Goal: Task Accomplishment & Management: Complete application form

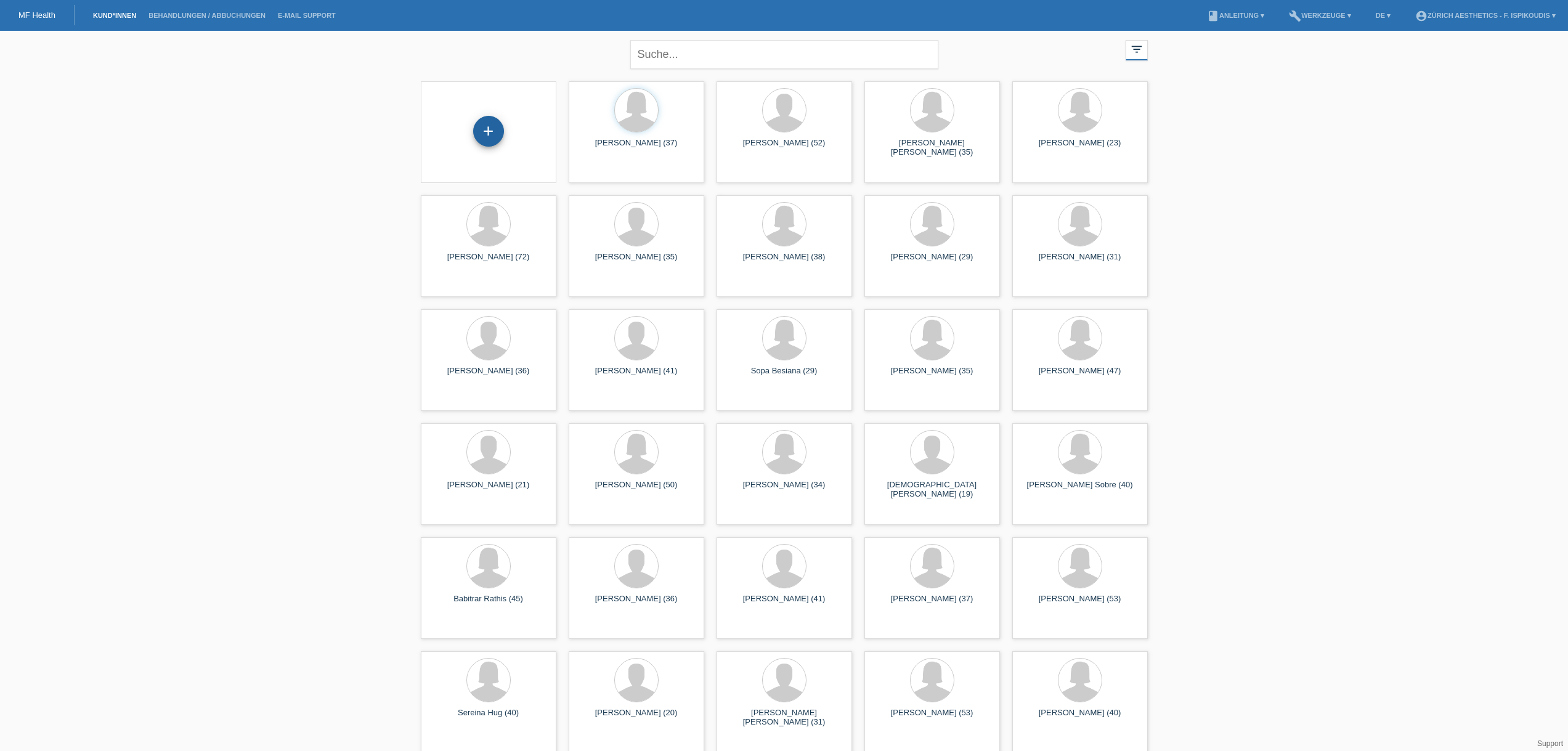
click at [488, 134] on div "+" at bounding box center [489, 131] width 31 height 31
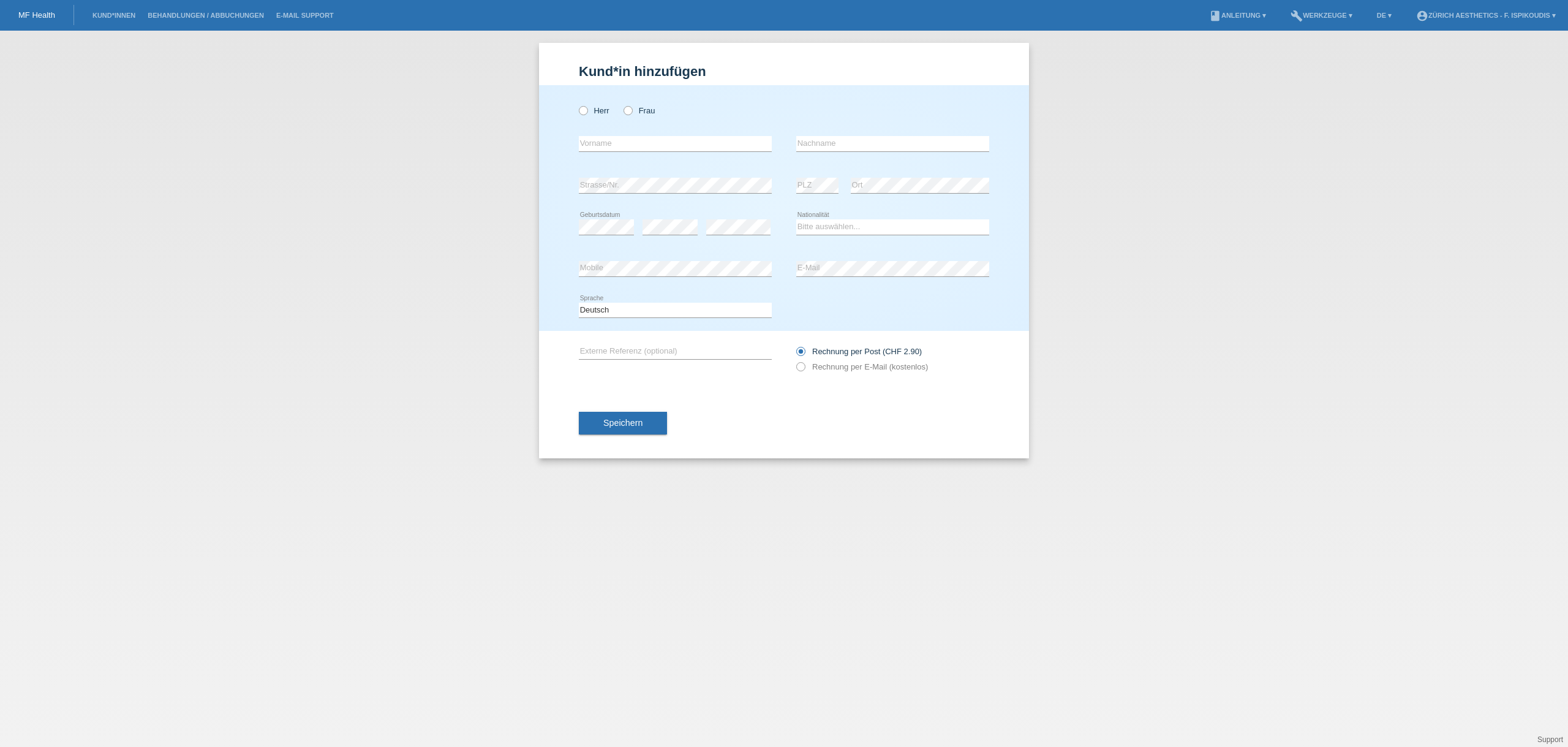
click at [635, 154] on div "error Vorname" at bounding box center [675, 144] width 193 height 42
click at [647, 113] on label "Frau" at bounding box center [639, 111] width 31 height 9
click at [631, 113] on input "Frau" at bounding box center [627, 110] width 8 height 8
radio input "true"
click at [644, 158] on div "error Vorname" at bounding box center [675, 144] width 193 height 42
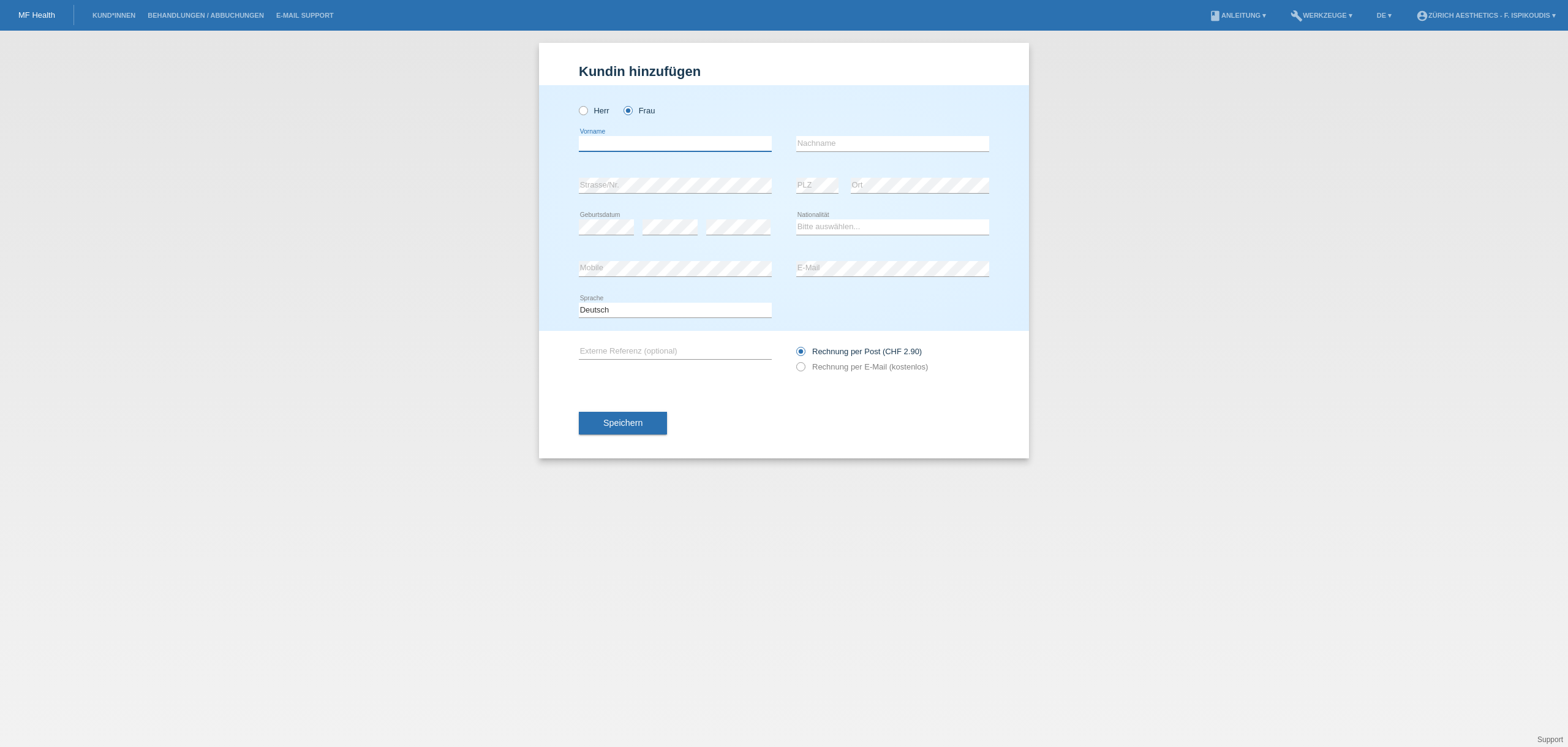
click at [635, 148] on input "text" at bounding box center [675, 143] width 193 height 15
drag, startPoint x: 625, startPoint y: 149, endPoint x: 583, endPoint y: 148, distance: 42.0
click at [583, 148] on input "Summy" at bounding box center [675, 143] width 193 height 15
type input "Sounia"
click at [829, 139] on input "text" at bounding box center [892, 143] width 193 height 15
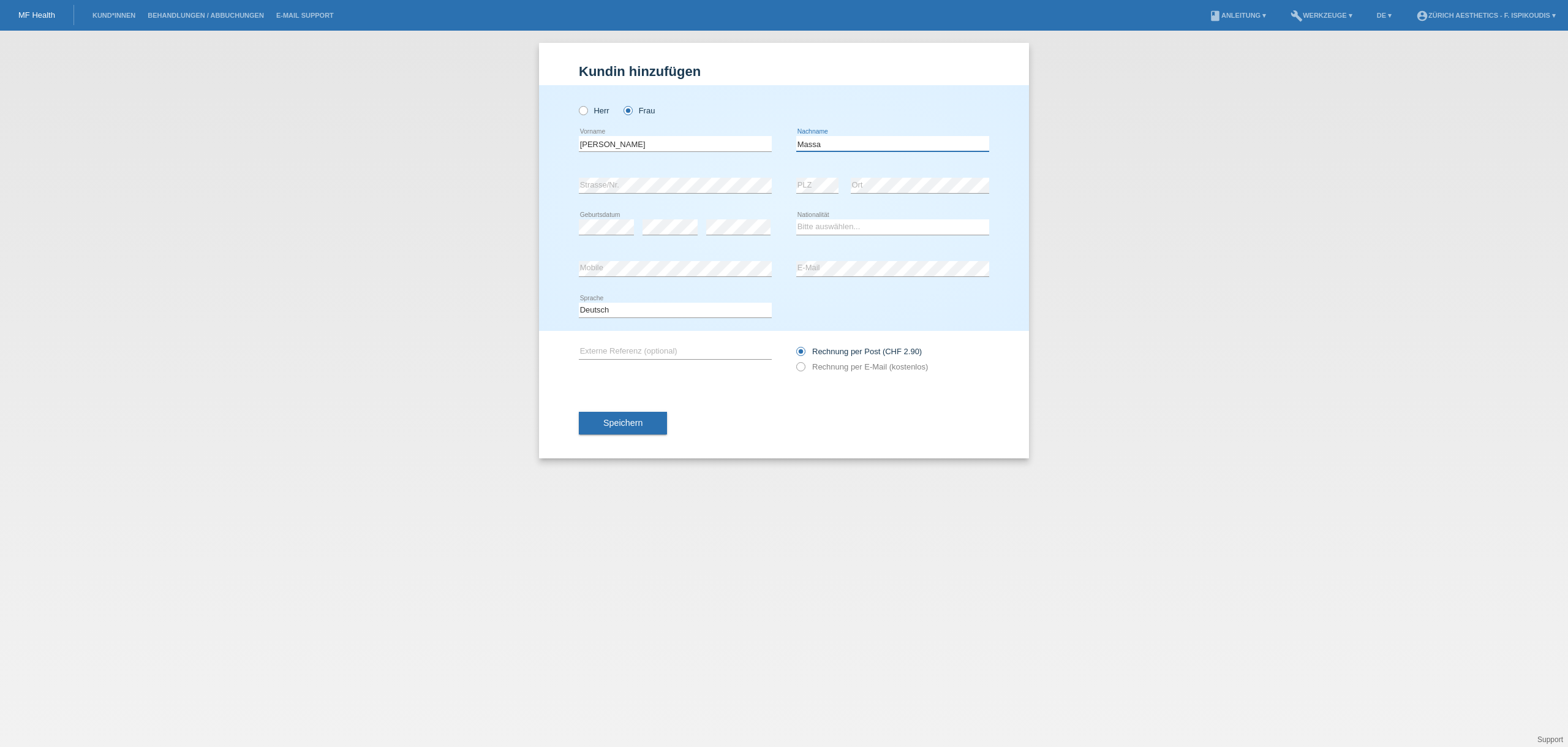
type input "Massa"
click at [668, 216] on div "error" at bounding box center [670, 228] width 55 height 42
click at [826, 229] on select "Bitte auswählen... Schweiz Deutschland Liechtenstein Österreich ------------ Af…" at bounding box center [892, 226] width 193 height 14
select select "MA"
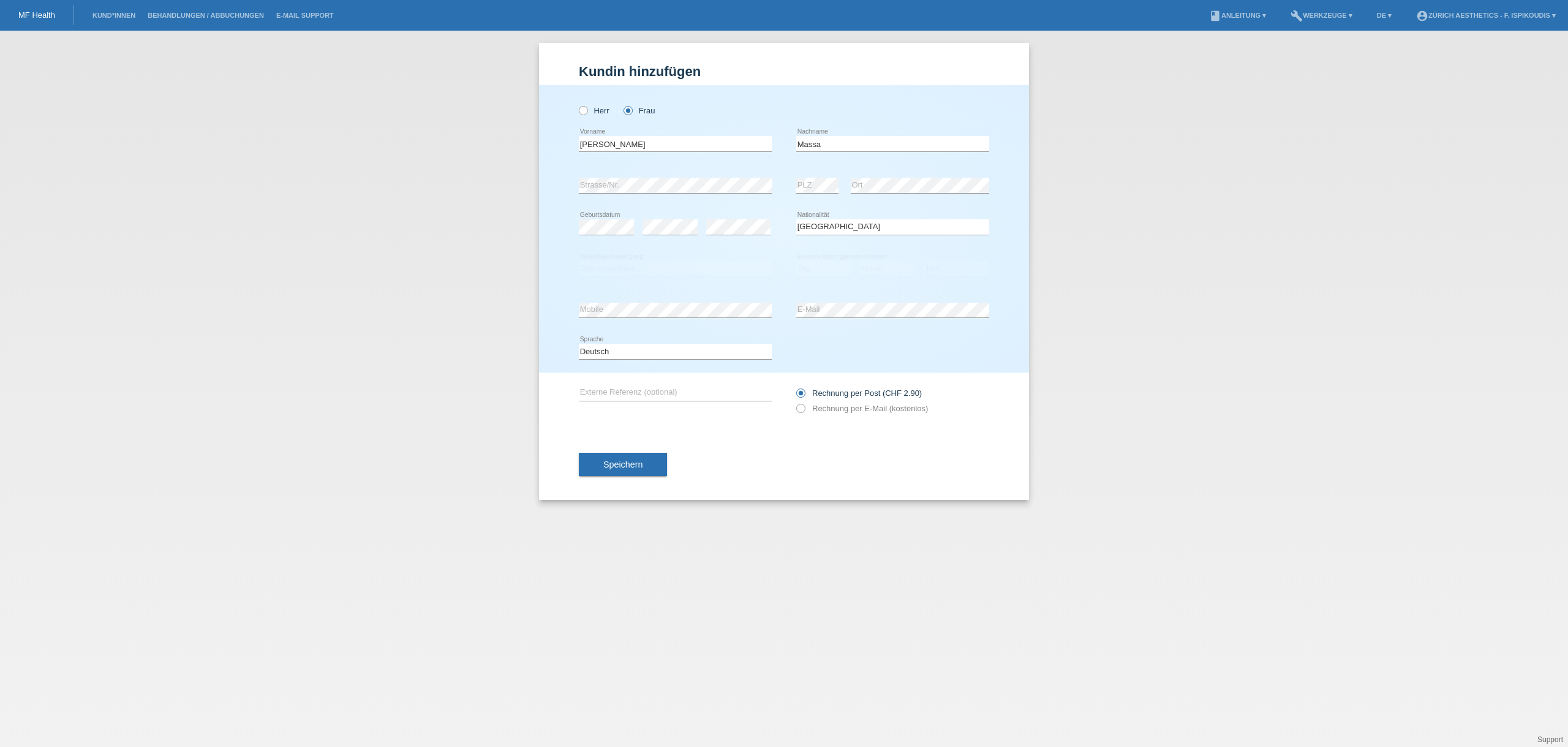
click at [846, 215] on div "Bitte auswählen... Schweiz Deutschland Liechtenstein Österreich ------------ Af…" at bounding box center [892, 228] width 193 height 42
click at [696, 271] on select "Bitte auswählen... C B B - Flüchtlingsstatus Andere" at bounding box center [675, 268] width 193 height 14
click at [652, 252] on div "Bitte auswählen... C B B - Flüchtlingsstatus Andere error Aufenthaltsbewilligung" at bounding box center [675, 269] width 193 height 42
click at [654, 270] on select "Bitte auswählen... C B B - Flüchtlingsstatus Andere" at bounding box center [675, 268] width 193 height 14
select select "C"
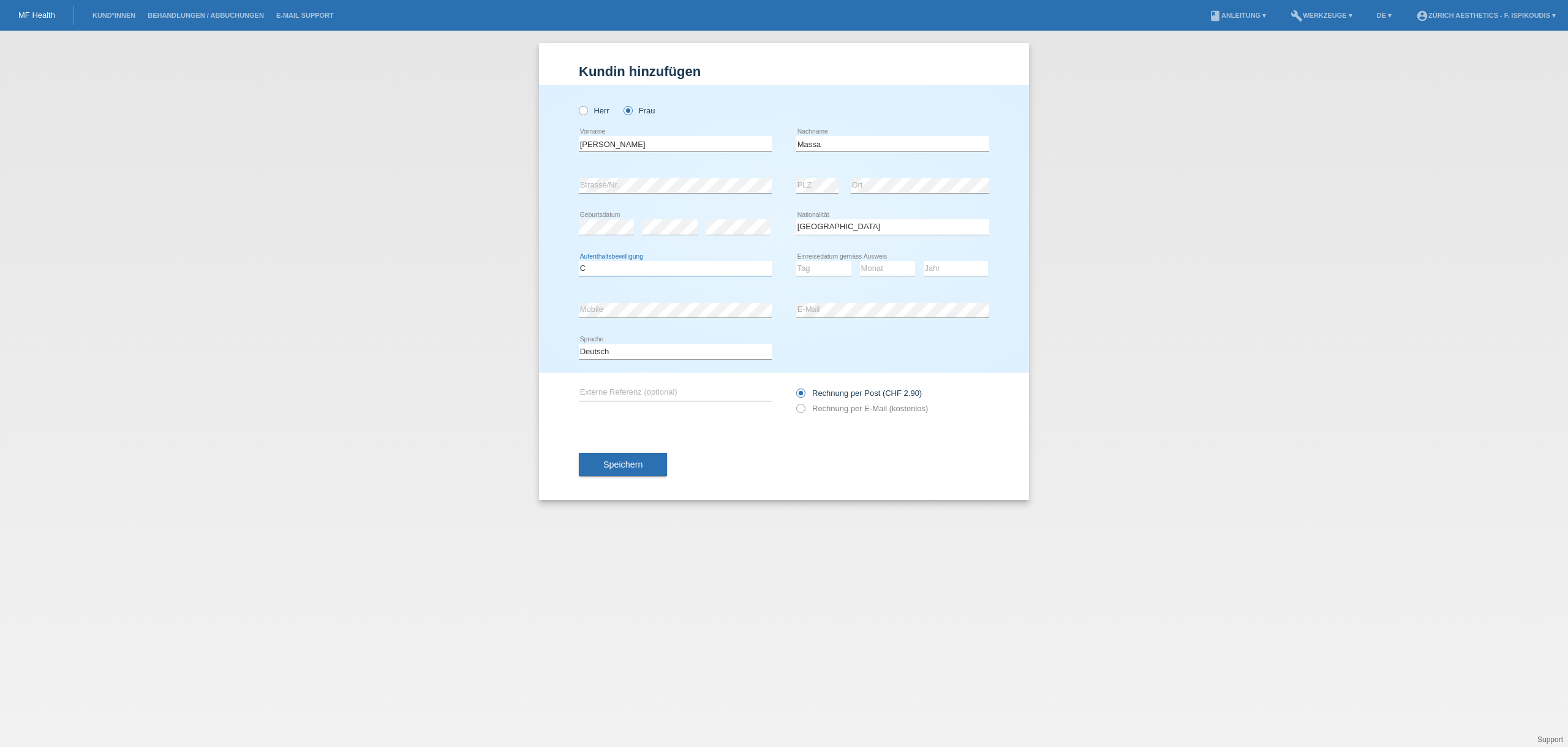
click at [579, 261] on select "Bitte auswählen... C B B - Flüchtlingsstatus Andere" at bounding box center [675, 268] width 193 height 14
click at [814, 265] on select "Tag 01 02 03 04 05 06 07 08 09 10 11" at bounding box center [824, 268] width 55 height 14
click at [659, 291] on div "error Mobile" at bounding box center [675, 310] width 193 height 42
click at [820, 407] on label "Rechnung per E-Mail (kostenlos)" at bounding box center [862, 408] width 132 height 9
click at [804, 407] on input "Rechnung per E-Mail (kostenlos)" at bounding box center [800, 411] width 8 height 15
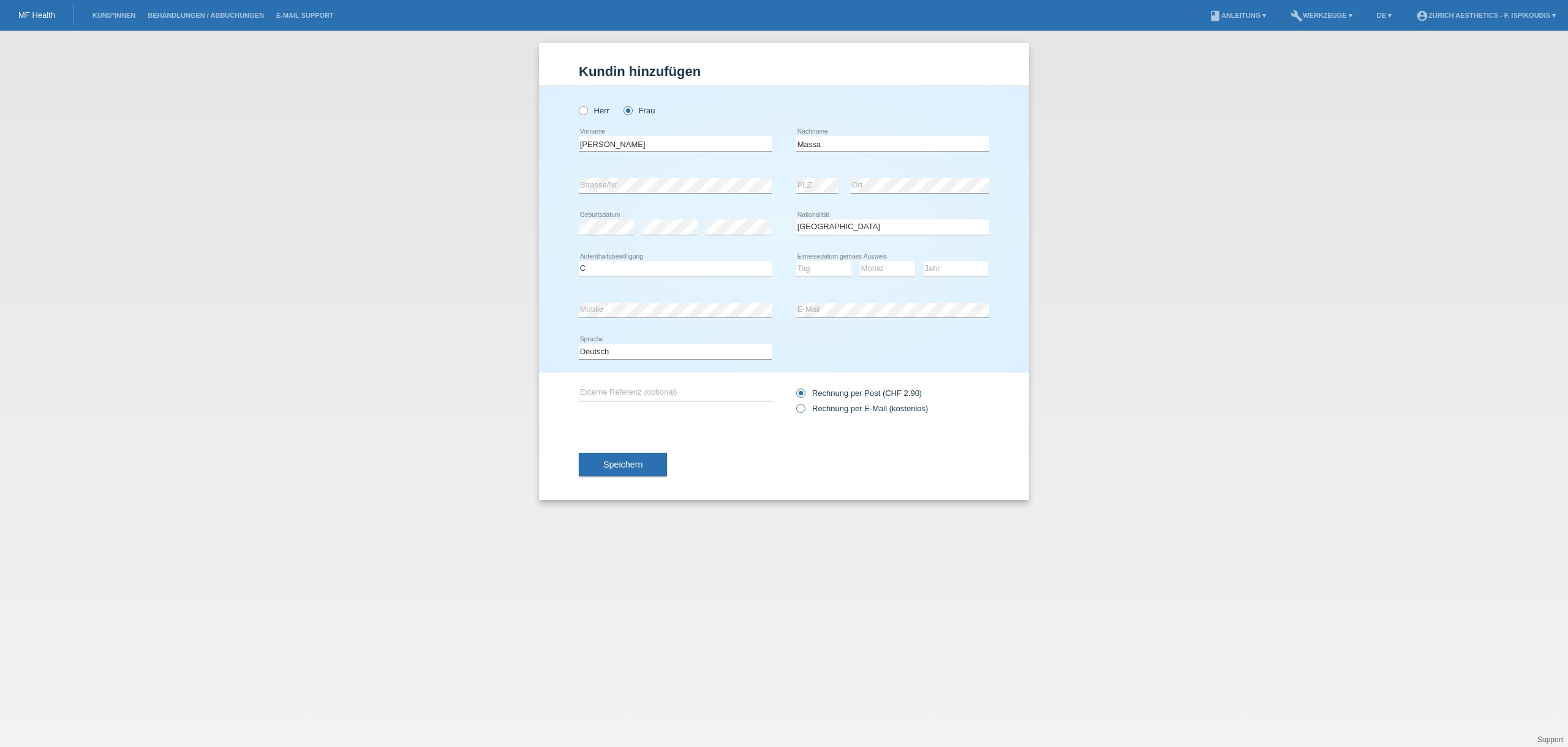
radio input "true"
click at [598, 141] on input "Sounia" at bounding box center [675, 143] width 193 height 15
type input "Soumia"
drag, startPoint x: 805, startPoint y: 267, endPoint x: 811, endPoint y: 274, distance: 9.2
click at [805, 267] on select "Tag 01 02 03 04 05 06 07 08 09 10 11" at bounding box center [824, 268] width 55 height 14
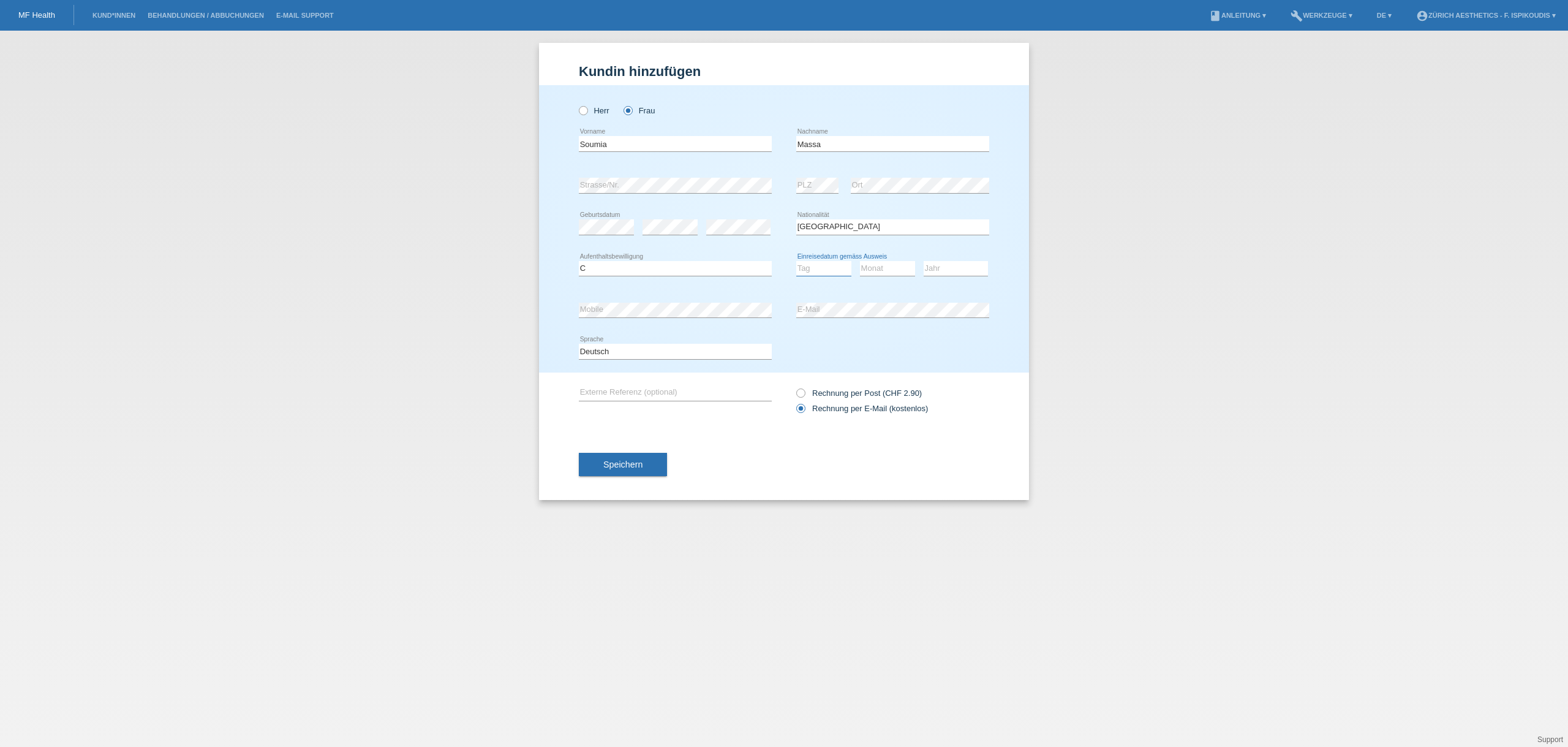
select select "01"
click at [796, 261] on select "Tag 01 02 03 04 05 06 07 08 09 10 11" at bounding box center [824, 268] width 55 height 14
click at [892, 271] on select "Monat 01 02 03 04 05 06 07 08 09 10 11" at bounding box center [887, 268] width 55 height 14
select select "01"
click at [860, 261] on select "Monat 01 02 03 04 05 06 07 08 09 10 11" at bounding box center [887, 268] width 55 height 14
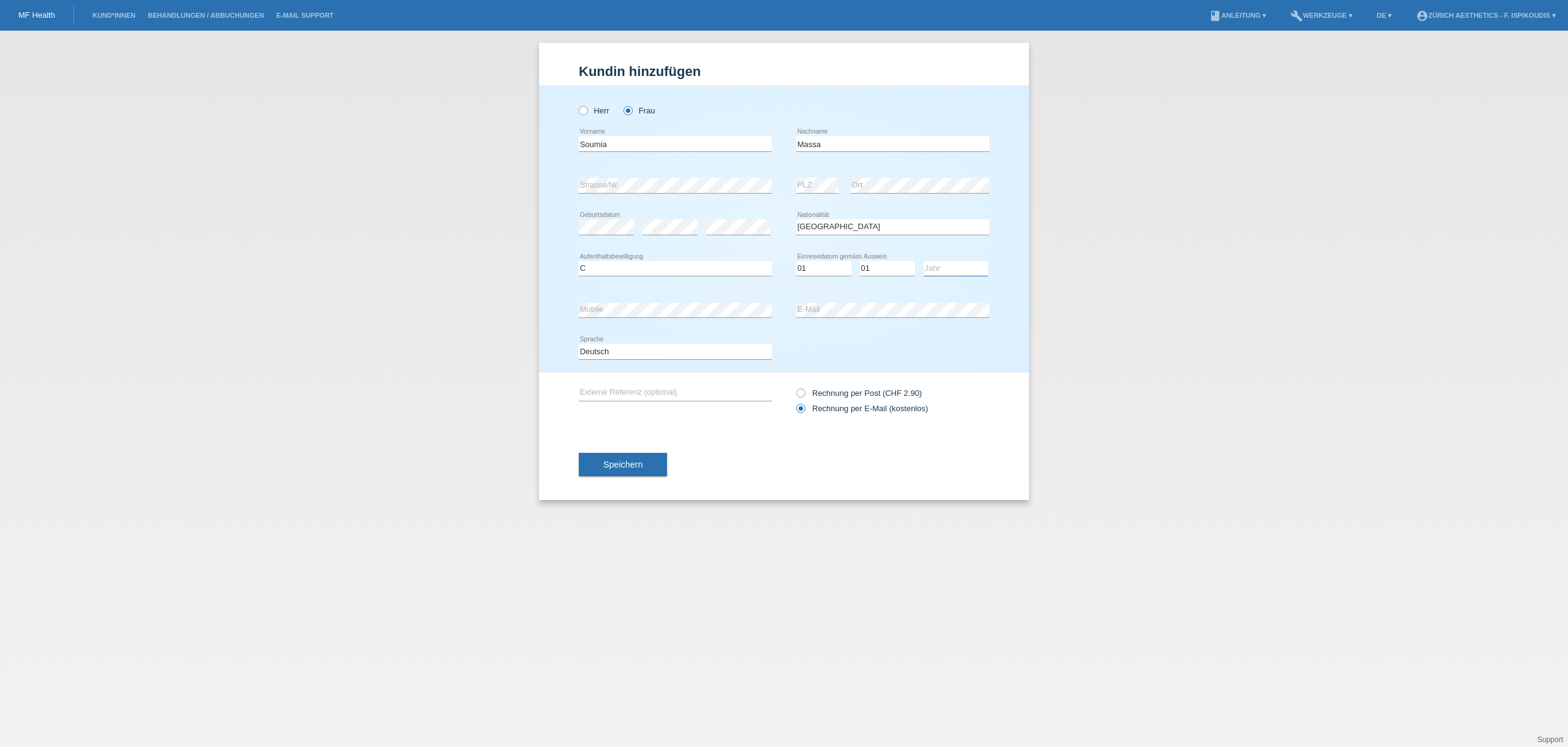
click at [931, 275] on select "Jahr 2025 2024 2023 2022 2021 2020 2019 2018 2017 2016 2015 2014 2013 2012 2011…" at bounding box center [956, 268] width 65 height 14
select select "2005"
click at [924, 261] on select "Jahr 2025 2024 2023 2022 2021 2020 2019 2018 2017 2016 2015 2014 2013 2012 2011…" at bounding box center [956, 268] width 65 height 14
click at [813, 266] on select "Tag 01 02 03 04 05 06 07 08 09 10 11" at bounding box center [824, 268] width 55 height 14
select select "06"
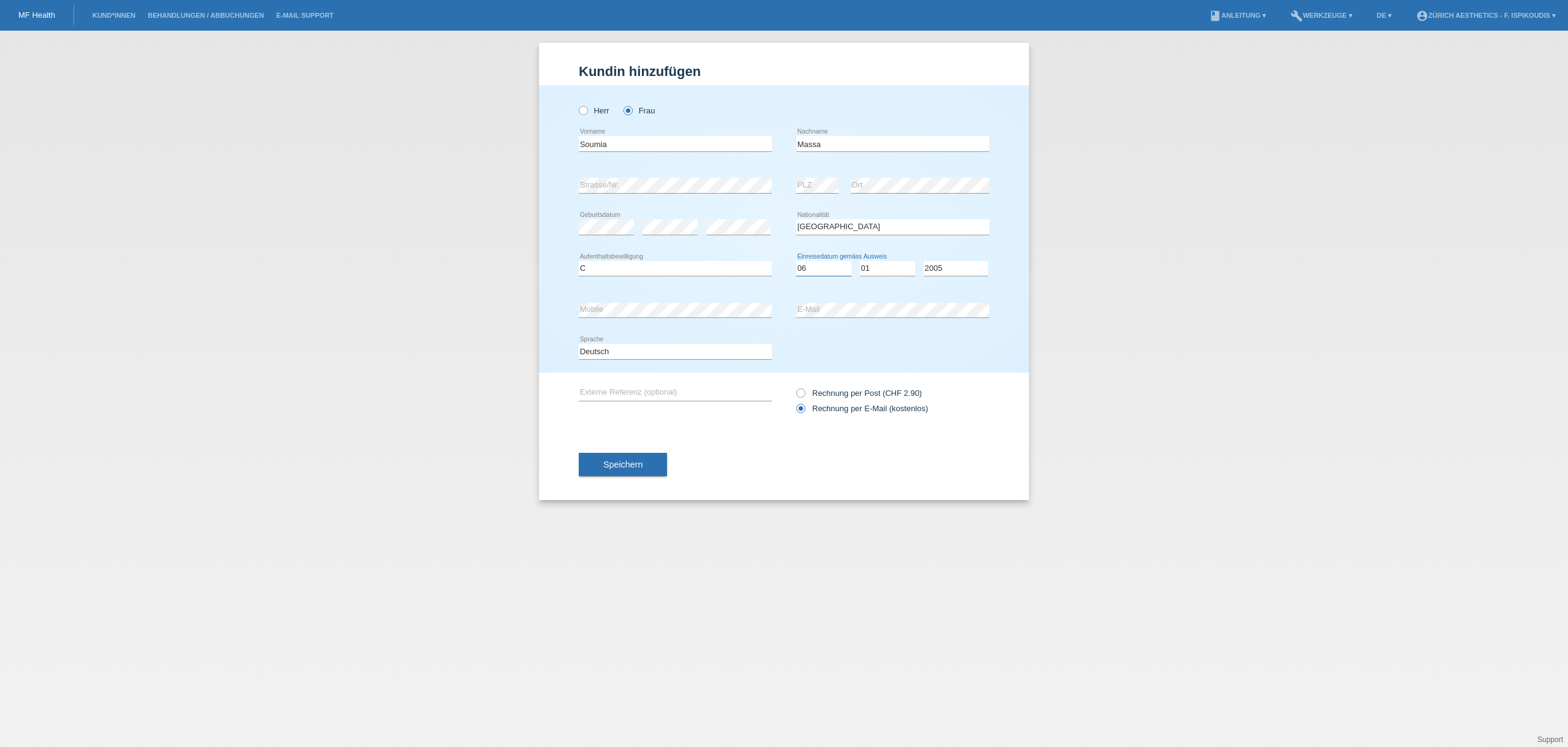
click at [796, 261] on select "Tag 01 02 03 04 05 06 07 08 09 10 11" at bounding box center [824, 268] width 55 height 14
click at [894, 272] on select "Monat 01 02 03 04 05 06 07 08 09 10 11" at bounding box center [887, 268] width 55 height 14
select select "03"
click at [860, 261] on select "Monat 01 02 03 04 05 06 07 08 09 10 11" at bounding box center [887, 268] width 55 height 14
click at [941, 270] on select "Jahr 2025 2024 2023 2022 2021 2020 2019 2018 2017 2016 2015 2014 2013 2012 2011…" at bounding box center [956, 268] width 65 height 14
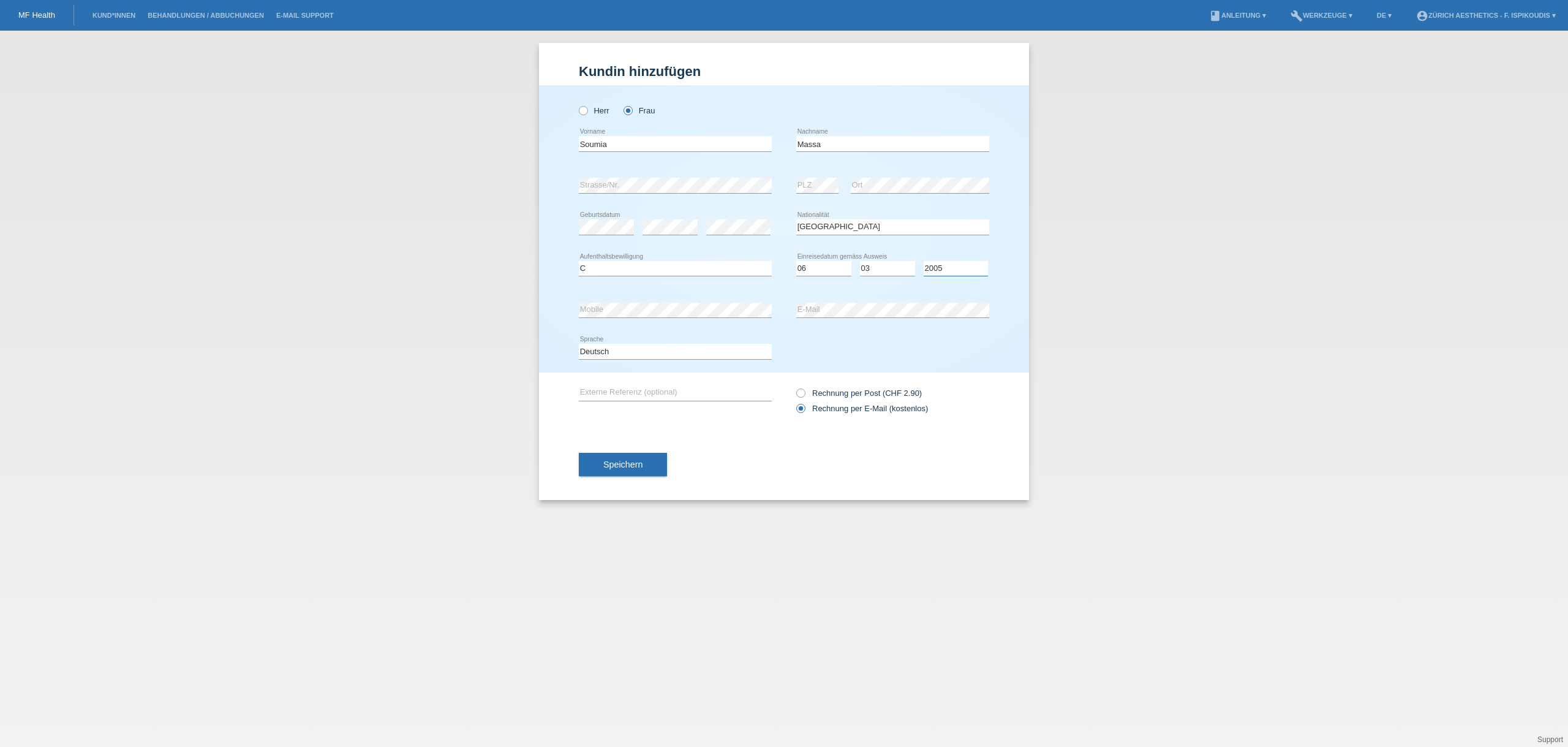
select select "2015"
click at [924, 261] on select "Jahr 2025 2024 2023 2022 2021 2020 2019 2018 2017 2016 2015 2014 2013 2012 2011…" at bounding box center [956, 268] width 65 height 14
click at [635, 460] on span "Speichern" at bounding box center [623, 464] width 39 height 9
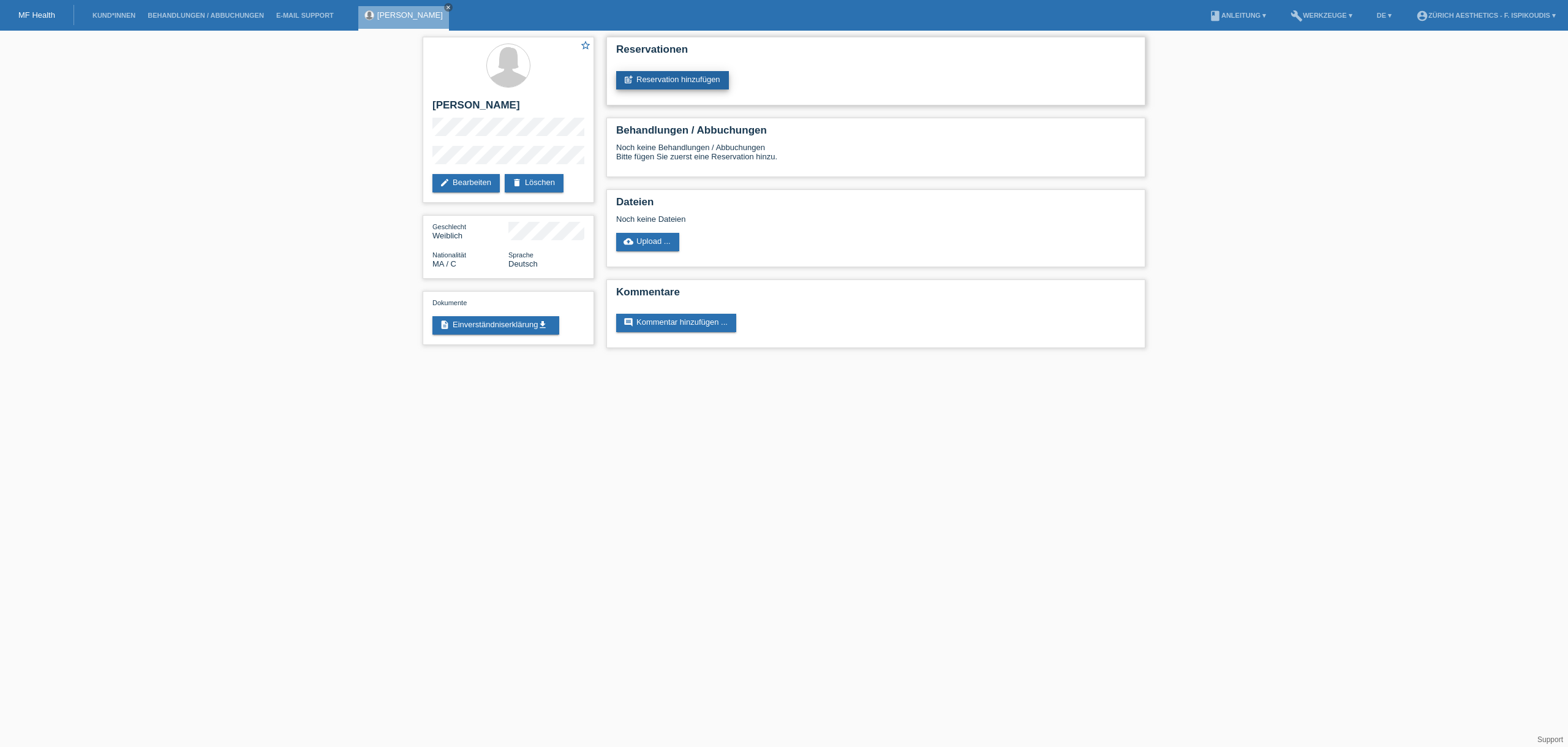
click at [685, 84] on link "post_add Reservation hinzufügen" at bounding box center [672, 80] width 113 height 18
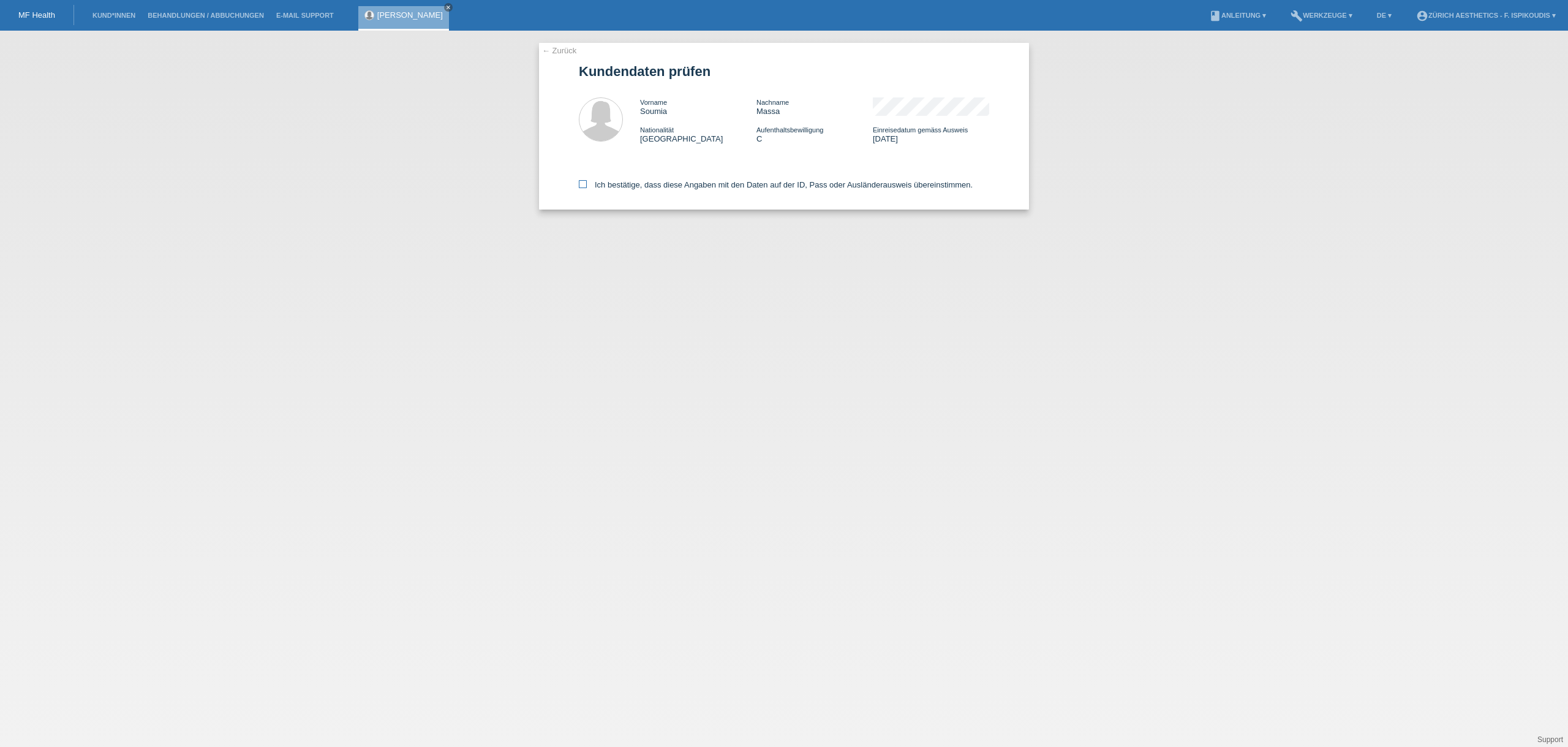
click at [621, 189] on label "Ich bestätige, dass diese Angaben mit den Daten auf der ID, Pass oder Ausländer…" at bounding box center [775, 185] width 394 height 9
click at [587, 188] on input "Ich bestätige, dass diese Angaben mit den Daten auf der ID, Pass oder Ausländer…" at bounding box center [583, 184] width 8 height 8
checkbox input "true"
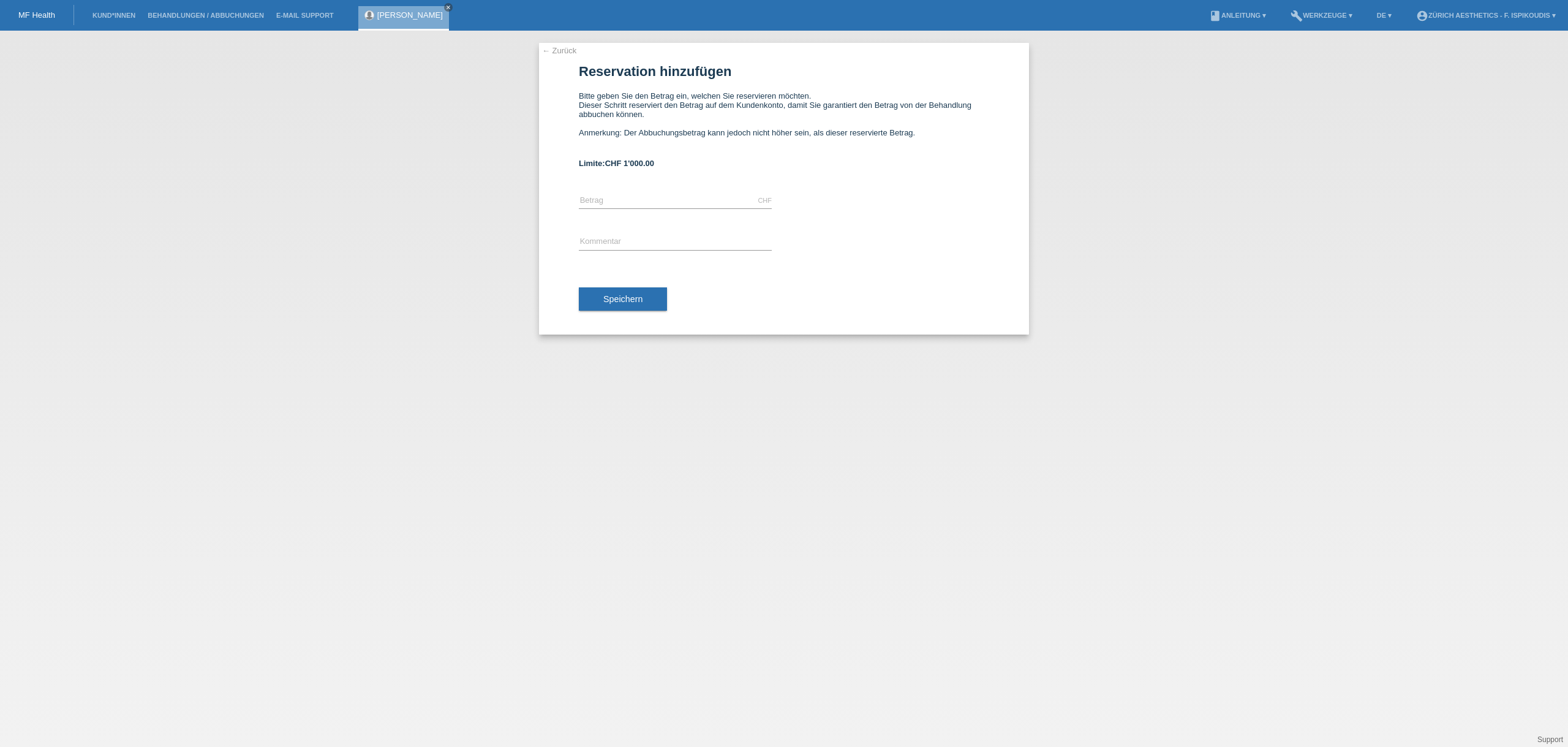
click at [564, 53] on link "← Zurück" at bounding box center [559, 50] width 34 height 9
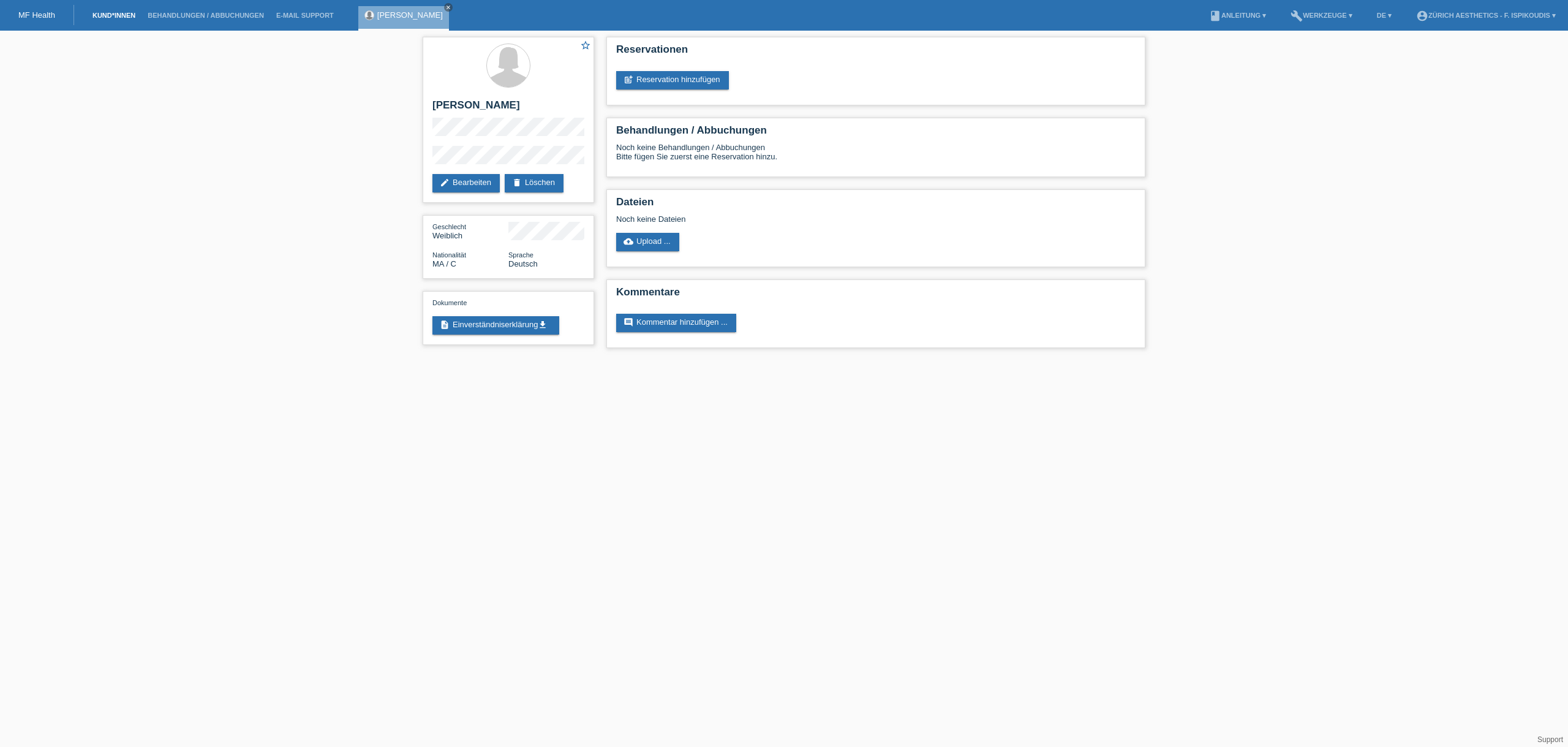
click at [123, 18] on link "Kund*innen" at bounding box center [114, 15] width 55 height 8
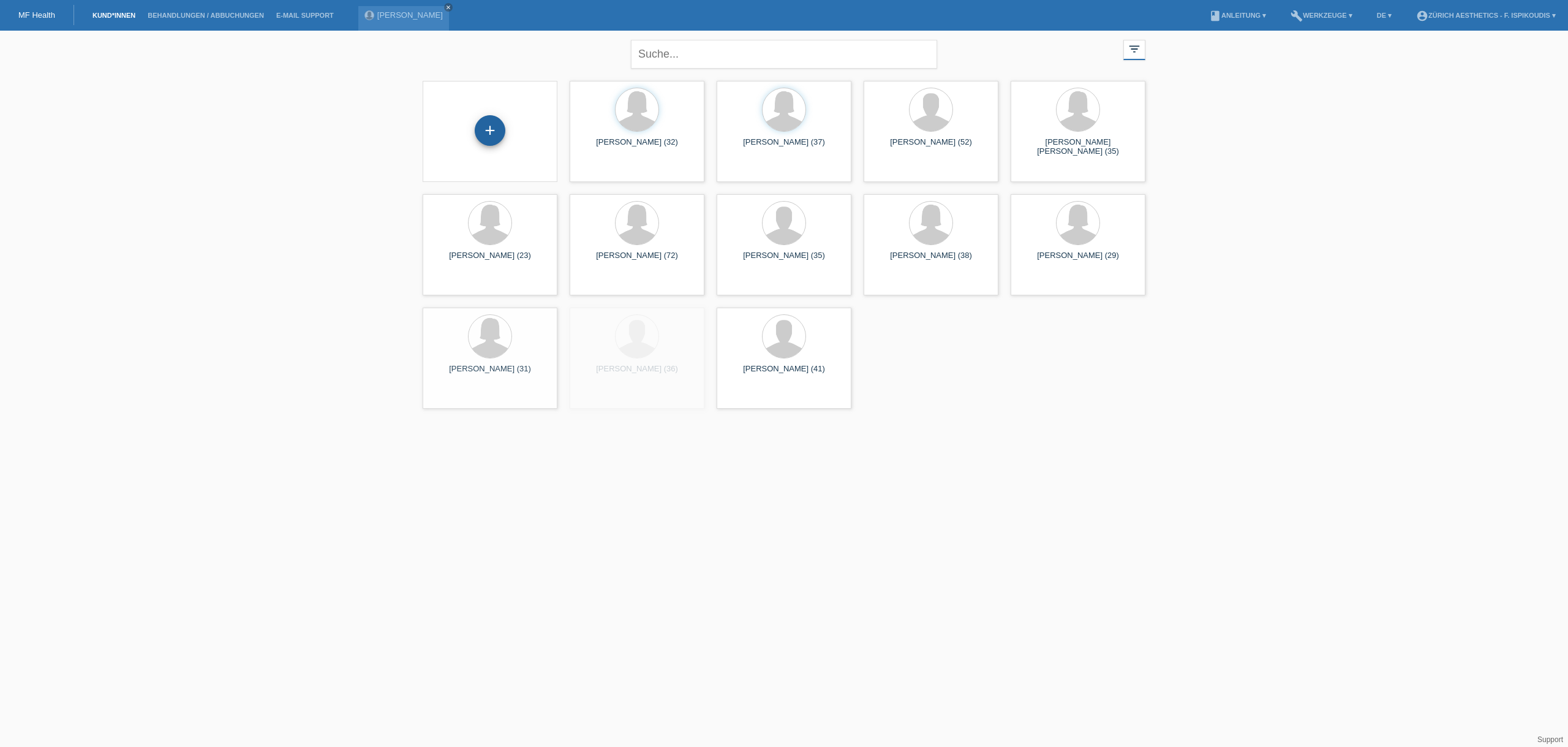
click at [484, 138] on div "+" at bounding box center [490, 130] width 30 height 30
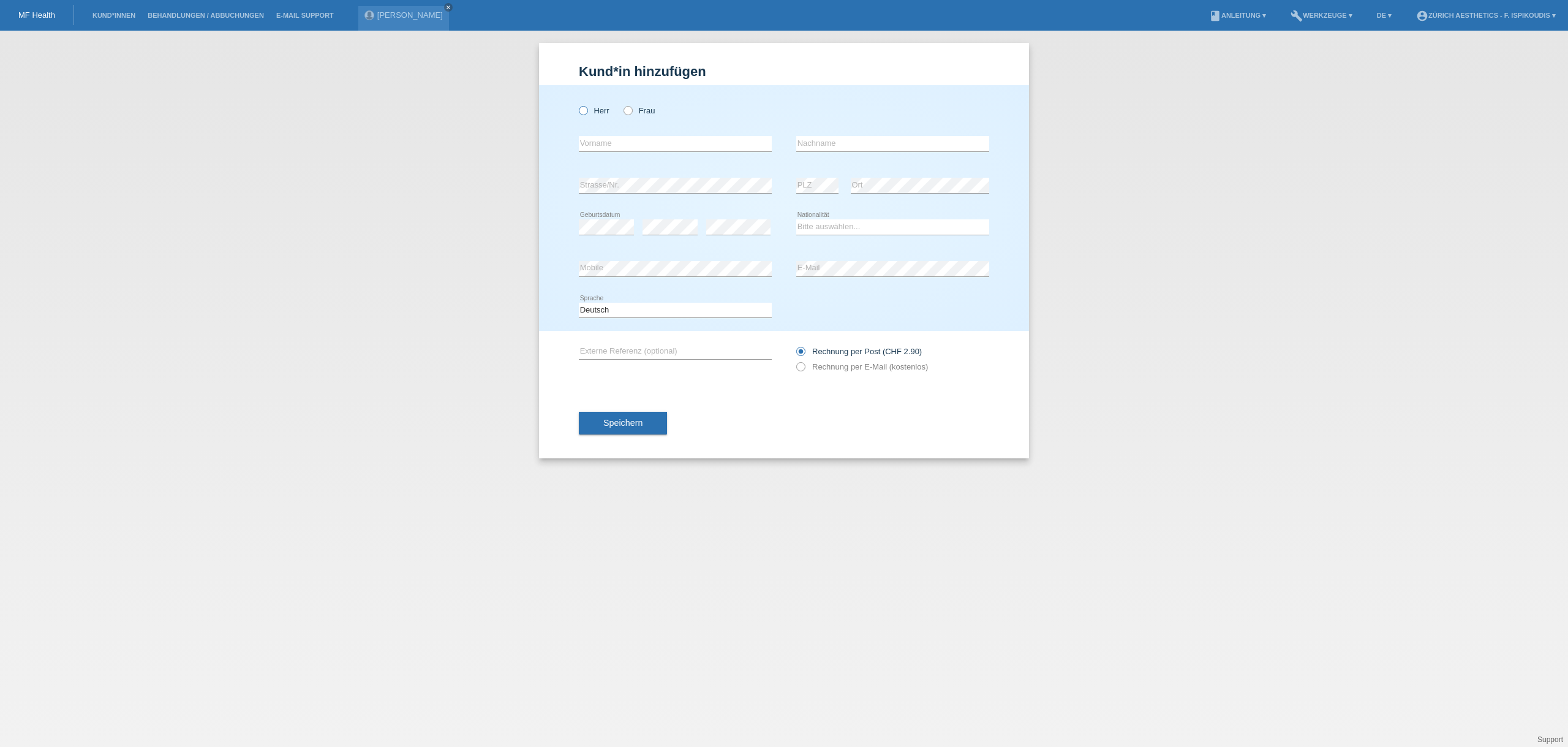
click at [599, 110] on label "Herr" at bounding box center [594, 111] width 30 height 9
click at [587, 110] on input "Herr" at bounding box center [583, 110] width 8 height 8
radio input "true"
drag, startPoint x: 643, startPoint y: 170, endPoint x: 635, endPoint y: 150, distance: 21.5
click at [642, 168] on div "error Strasse/Nr." at bounding box center [675, 186] width 193 height 42
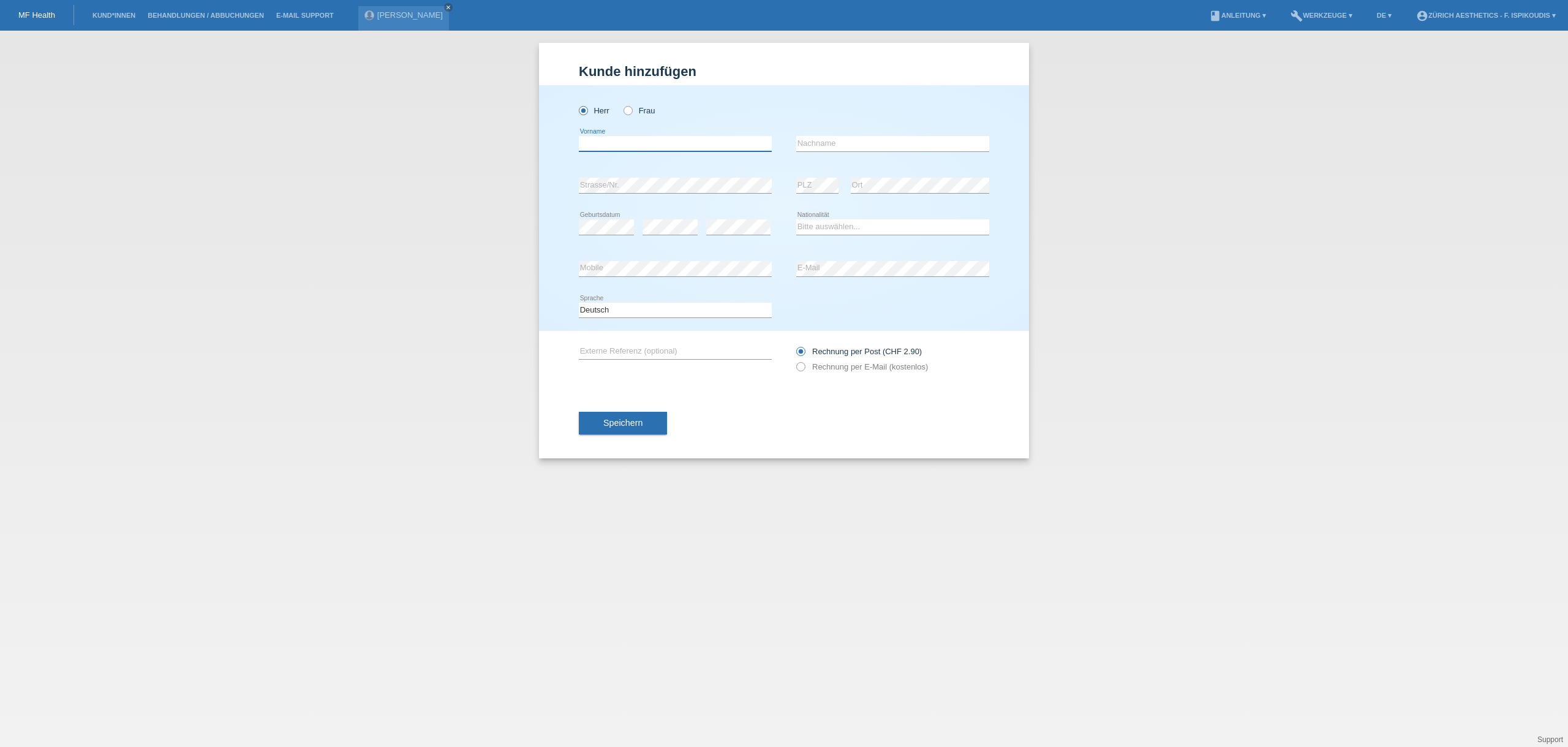
click at [634, 150] on input "text" at bounding box center [675, 143] width 193 height 15
paste input "Salaheddine"
type input "Salaheddine"
click at [830, 140] on input "text" at bounding box center [892, 143] width 193 height 15
paste input "Salaheddine"
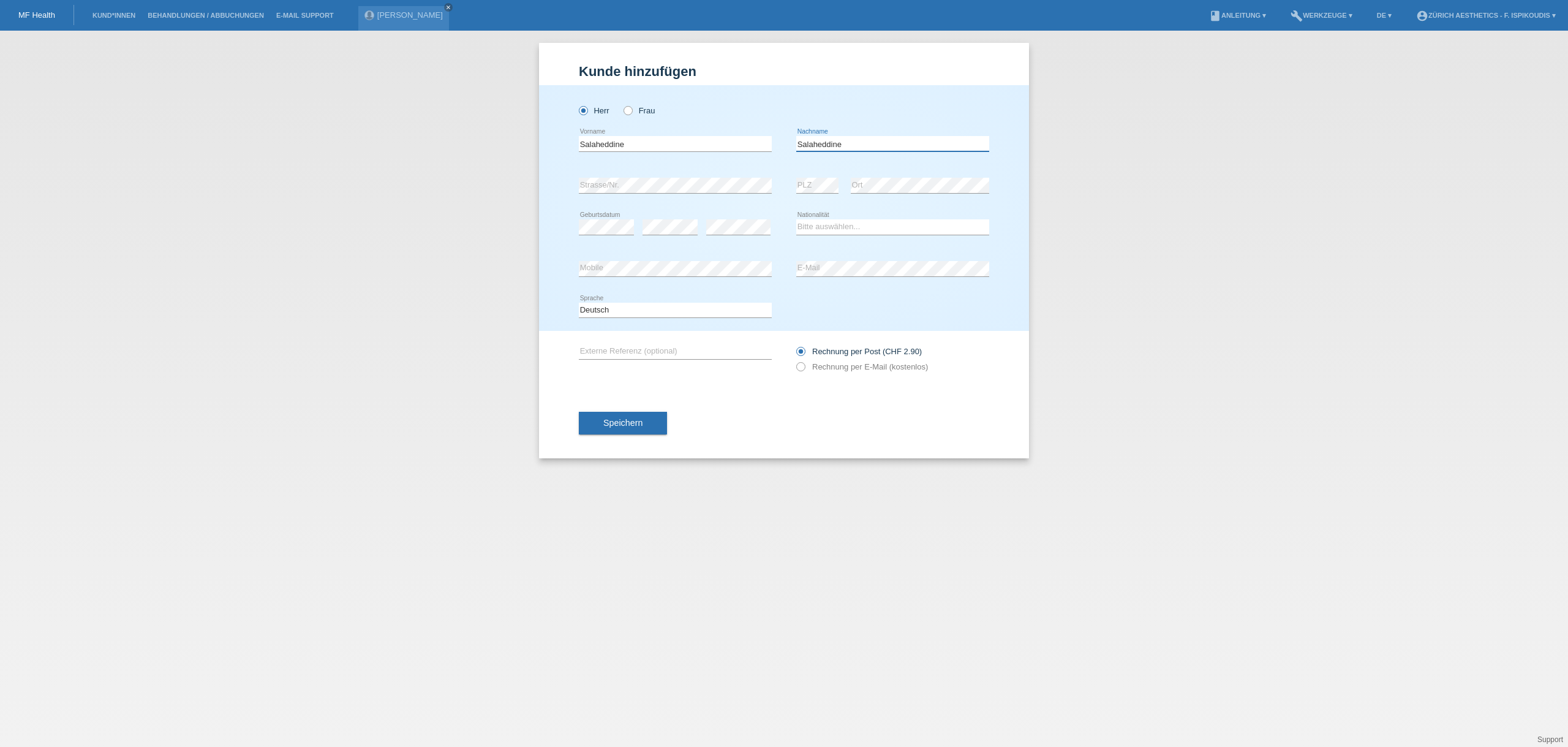
type input "Salaheddine"
click at [645, 150] on input "Salaheddine" at bounding box center [675, 143] width 193 height 15
type input "[PERSON_NAME]"
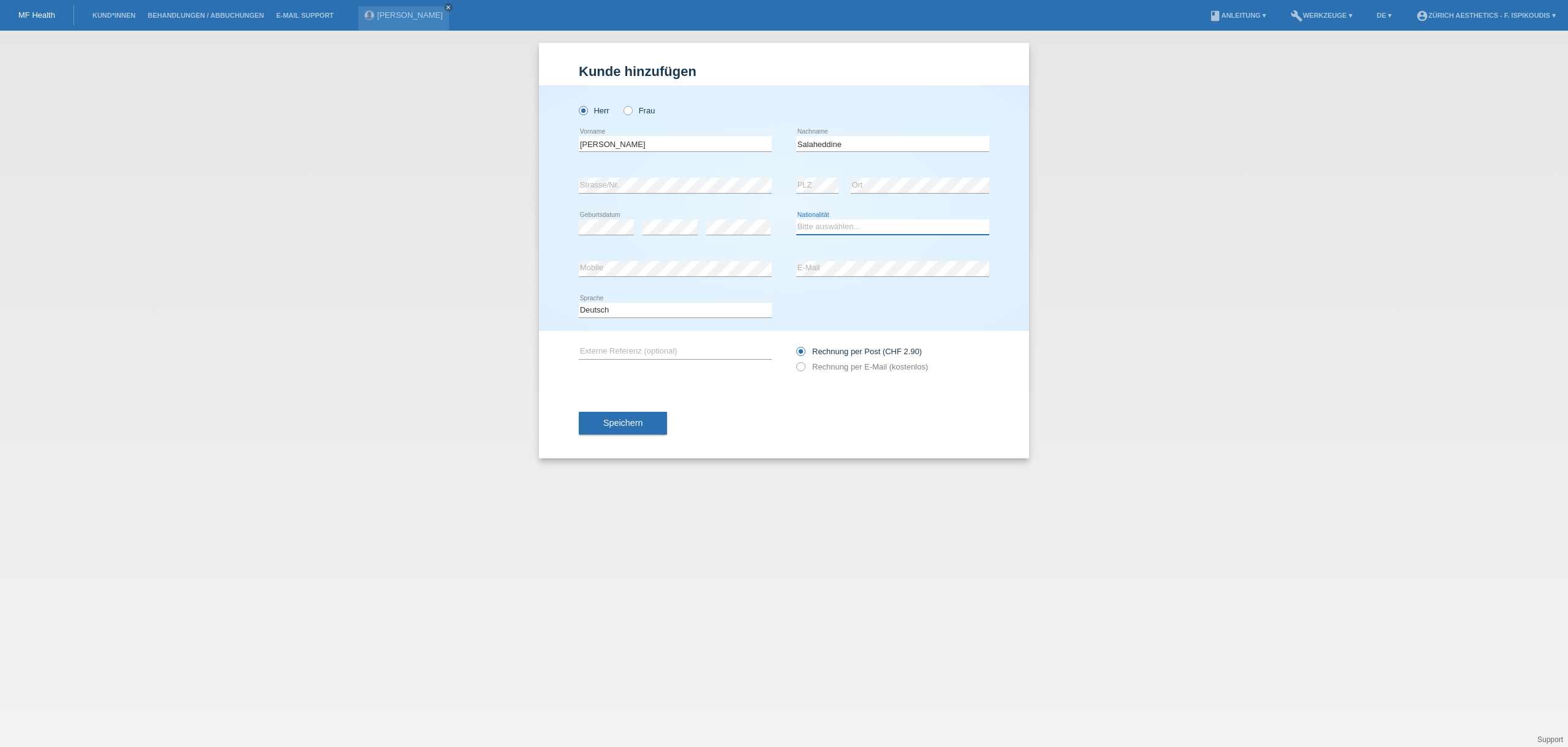
drag, startPoint x: 833, startPoint y: 224, endPoint x: 832, endPoint y: 234, distance: 10.0
click at [833, 224] on select "Bitte auswählen... Schweiz Deutschland Liechtenstein Österreich ------------ Af…" at bounding box center [892, 226] width 193 height 14
select select "MA"
click at [796, 219] on select "Bitte auswählen... Schweiz Deutschland Liechtenstein Österreich ------------ Af…" at bounding box center [892, 226] width 193 height 14
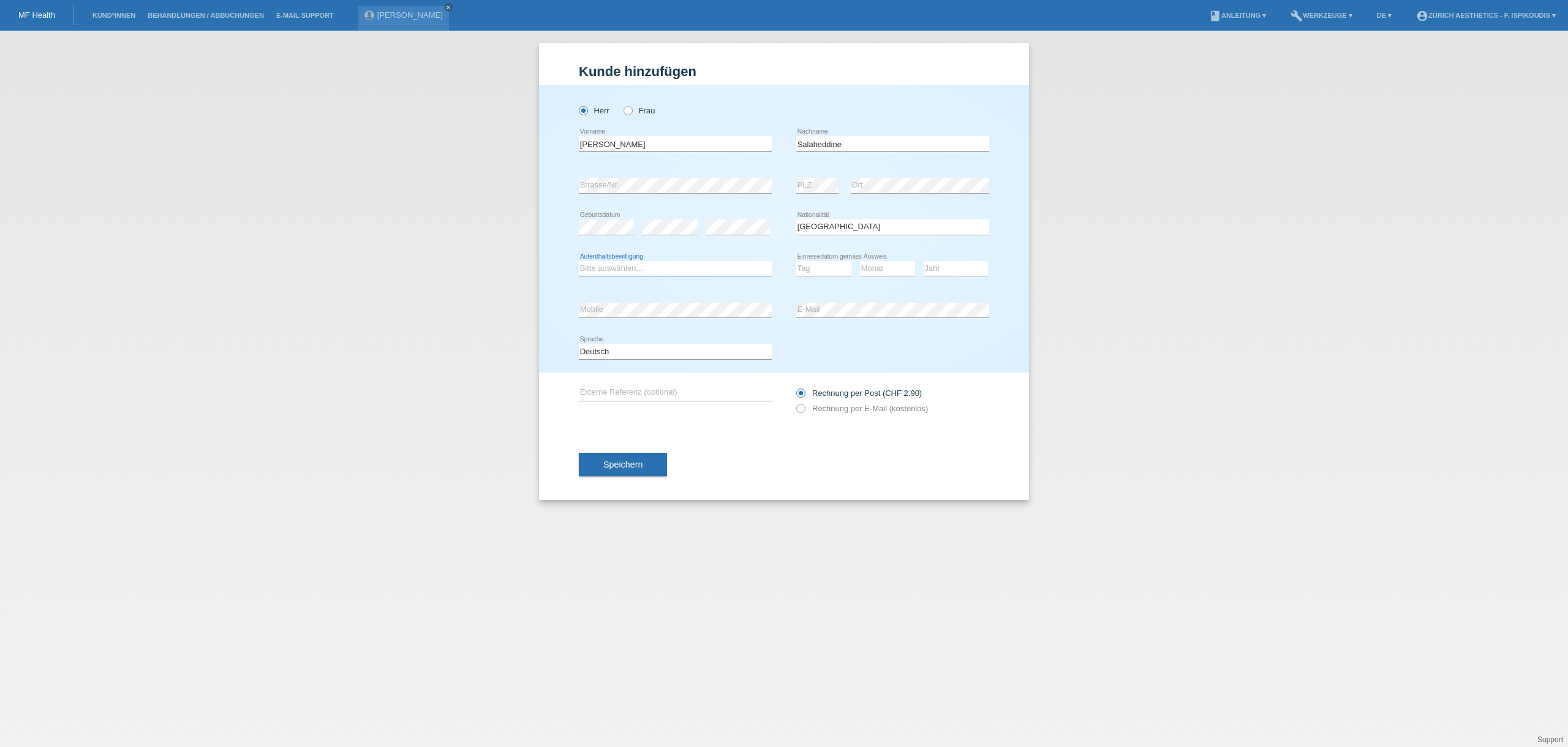
click at [634, 263] on select "Bitte auswählen... C B B - Flüchtlingsstatus Andere" at bounding box center [675, 268] width 193 height 14
select select "C"
click at [579, 261] on select "Bitte auswählen... C B B - Flüchtlingsstatus Andere" at bounding box center [675, 268] width 193 height 14
click at [813, 262] on select "Tag 01 02 03 04 05 06 07 08 09 10 11" at bounding box center [824, 268] width 55 height 14
select select "24"
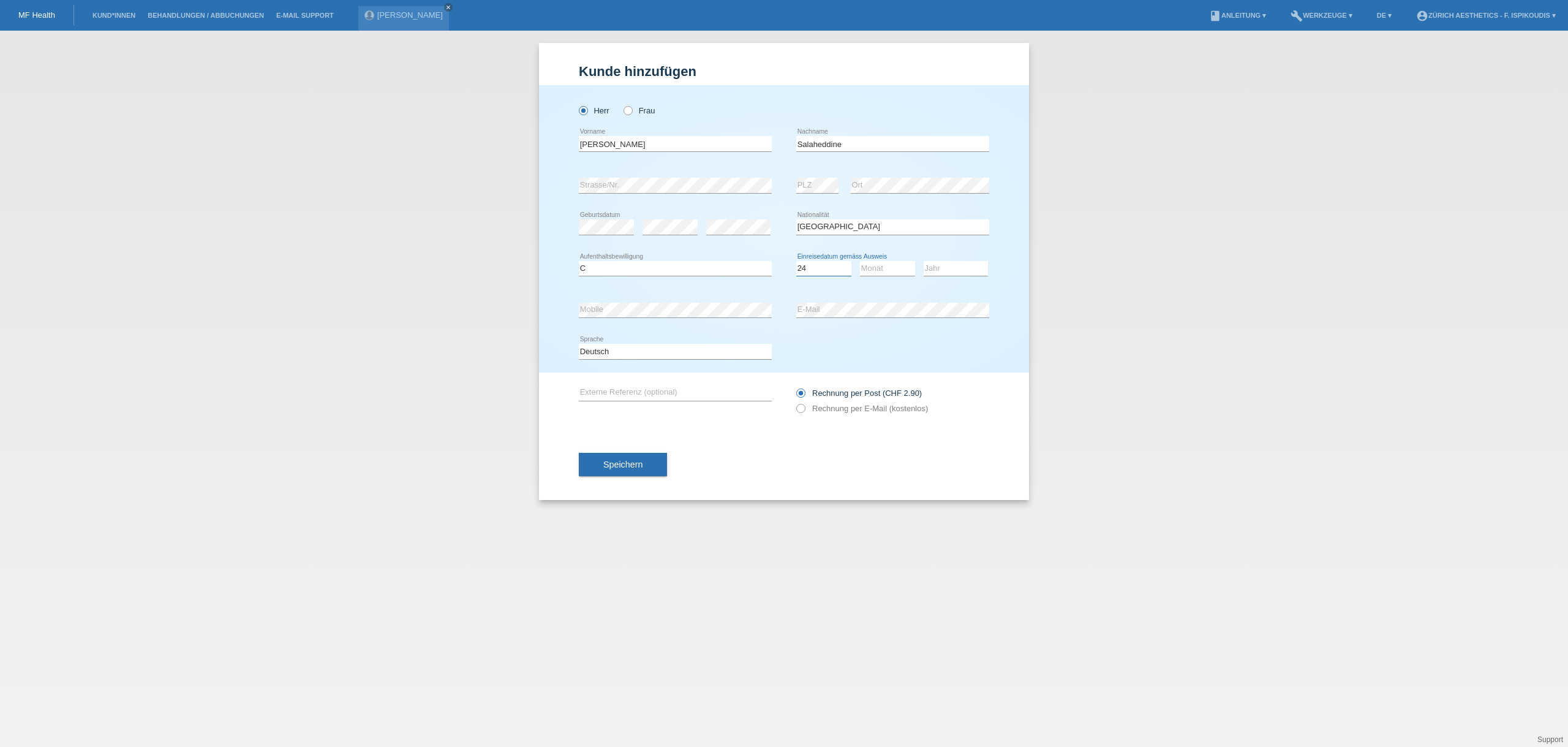
click at [796, 261] on select "Tag 01 02 03 04 05 06 07 08 09 10 11" at bounding box center [824, 268] width 55 height 14
click at [883, 269] on select "Monat 01 02 03 04 05 06 07 08 09 10 11" at bounding box center [887, 268] width 55 height 14
select select "11"
click at [860, 261] on select "Monat 01 02 03 04 05 06 07 08 09 10 11" at bounding box center [887, 268] width 55 height 14
click at [940, 272] on select "Jahr 2025 2024 2023 2022 2021 2020 2019 2018 2017 2016 2015 2014 2013 2012 2011…" at bounding box center [956, 268] width 65 height 14
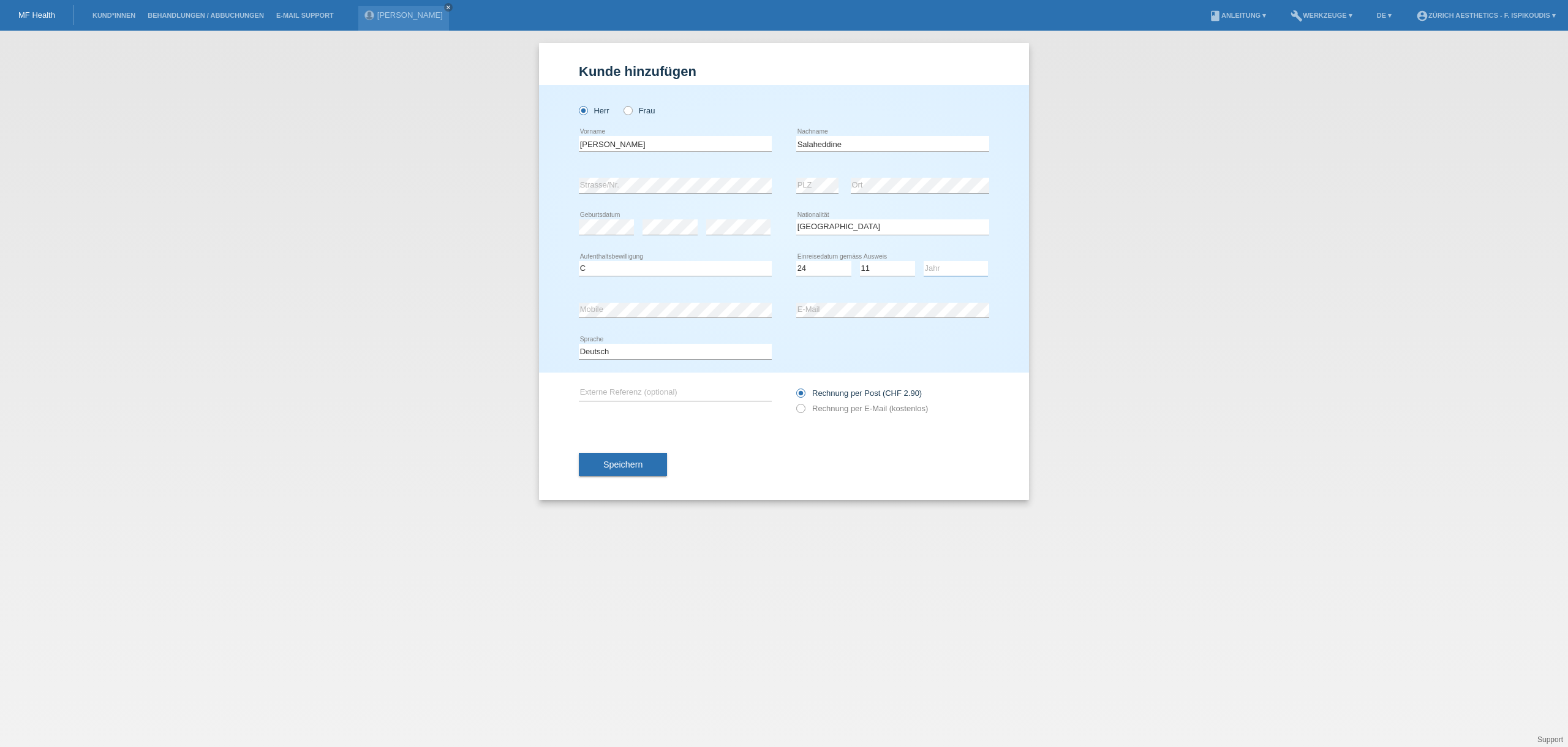
click at [934, 271] on select "Jahr 2025 2024 2023 2022 2021 2020 2019 2018 2017 2016 2015 2014 2013 2012 2011…" at bounding box center [956, 268] width 65 height 14
select select "1995"
click at [924, 261] on select "Jahr 2025 2024 2023 2022 2021 2020 2019 2018 2017 2016 2015 2014 2013 2012 2011…" at bounding box center [956, 268] width 65 height 14
click at [609, 317] on div "error Mobile" at bounding box center [675, 310] width 193 height 16
click at [832, 404] on label "Rechnung per E-Mail (kostenlos)" at bounding box center [862, 408] width 132 height 9
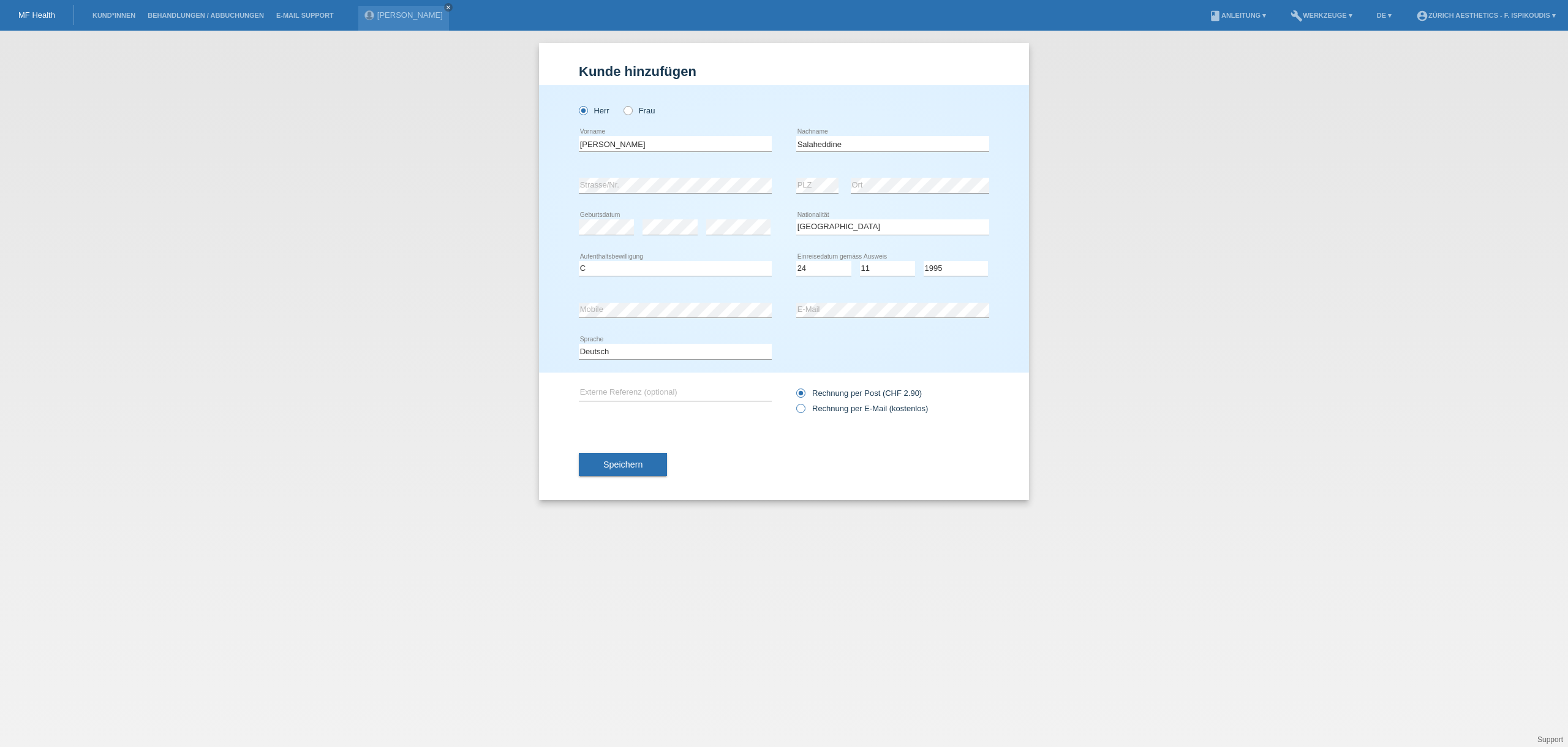
click at [804, 404] on input "Rechnung per E-Mail (kostenlos)" at bounding box center [800, 411] width 8 height 15
radio input "true"
click at [620, 460] on span "Speichern" at bounding box center [623, 464] width 39 height 9
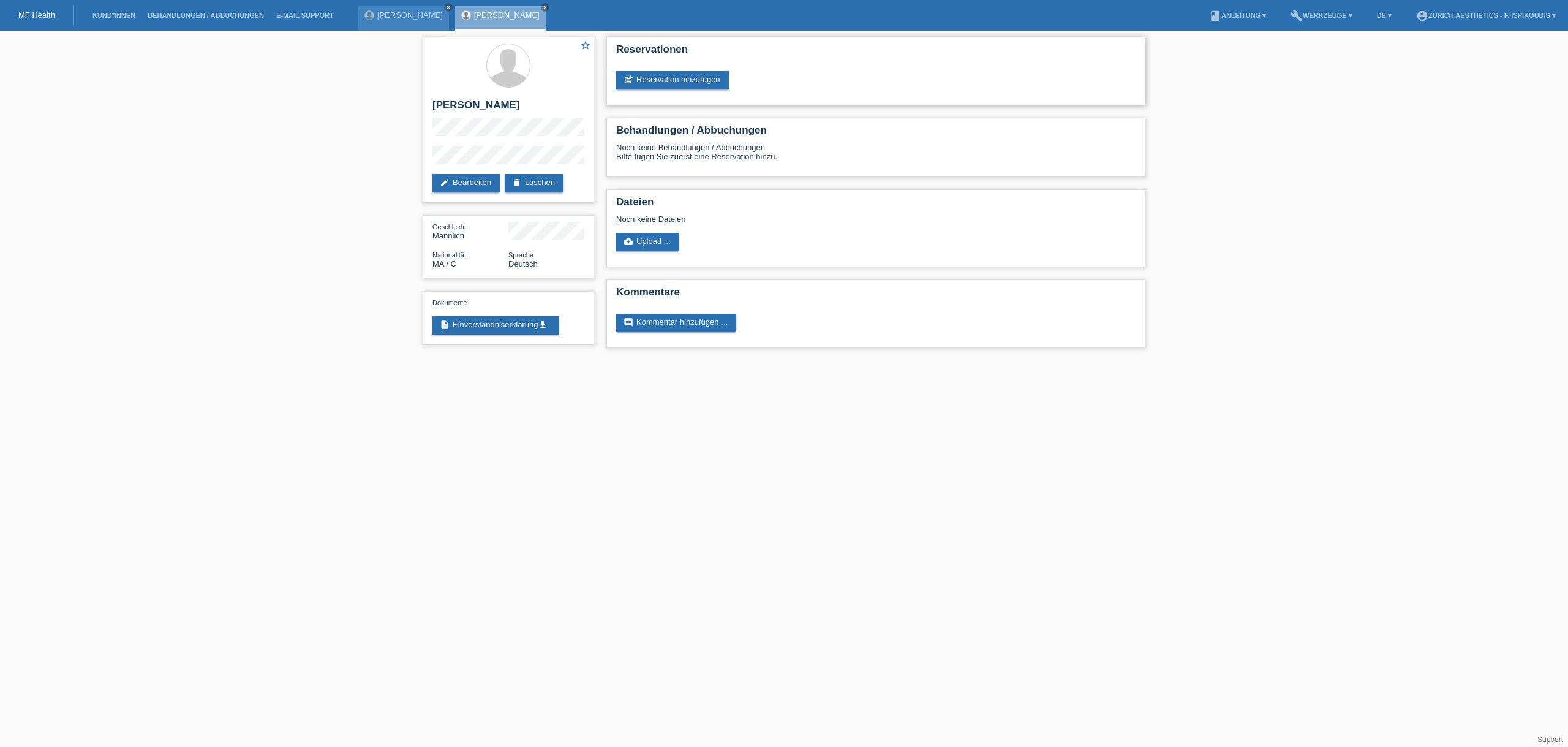
click at [697, 92] on div "Reservationen post_add Reservation hinzufügen" at bounding box center [876, 71] width 539 height 68
click at [694, 79] on link "post_add Reservation hinzufügen" at bounding box center [672, 80] width 113 height 18
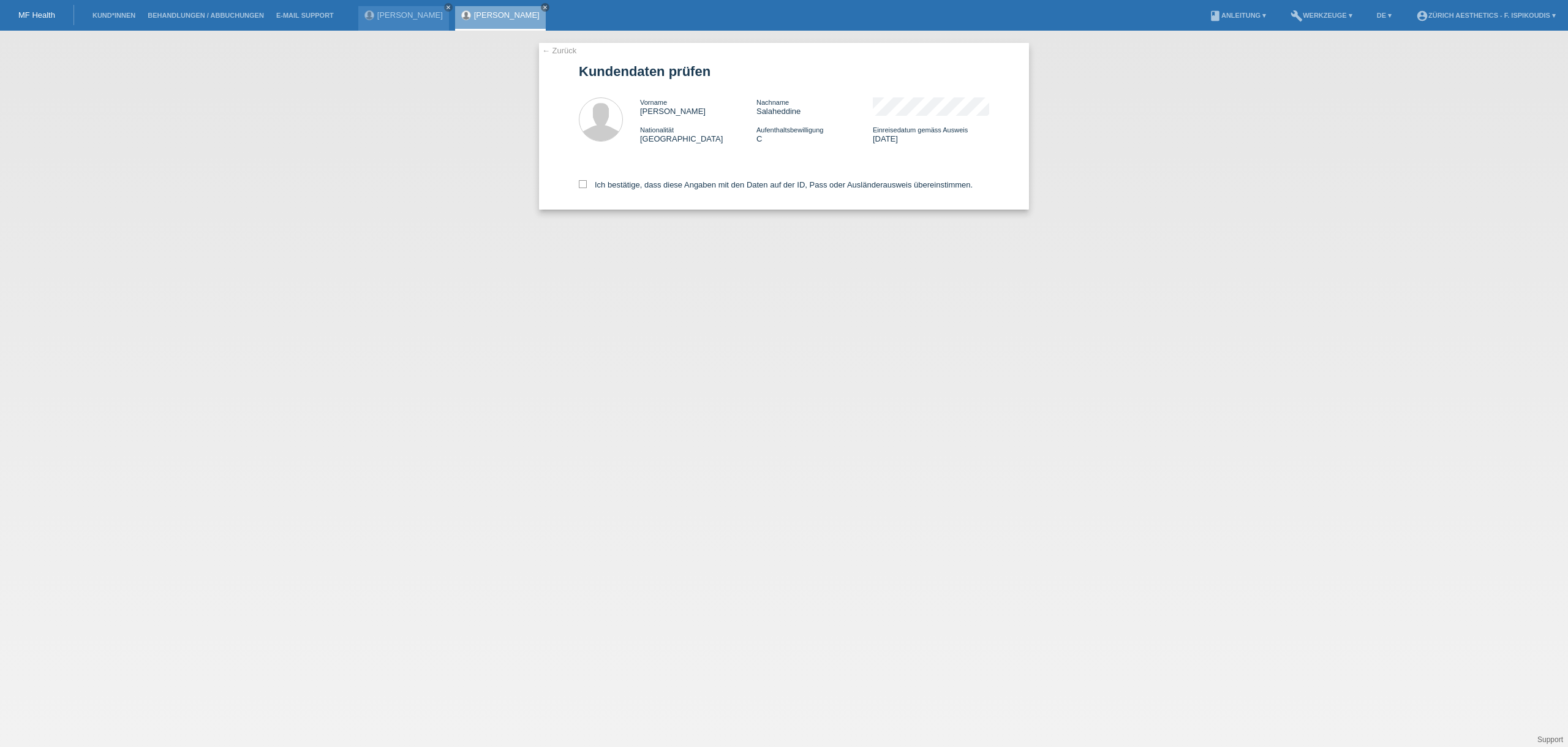
click at [632, 174] on div "Ich bestätige, dass diese Angaben mit den Daten auf der ID, Pass oder Ausländer…" at bounding box center [784, 182] width 410 height 54
click at [634, 180] on label "Ich bestätige, dass diese Angaben mit den Daten auf der ID, Pass oder Ausländer…" at bounding box center [775, 185] width 394 height 9
click at [587, 180] on input "Ich bestätige, dass diese Angaben mit den Daten auf der ID, Pass oder Ausländer…" at bounding box center [583, 184] width 8 height 8
checkbox input "true"
